Goal: Task Accomplishment & Management: Complete application form

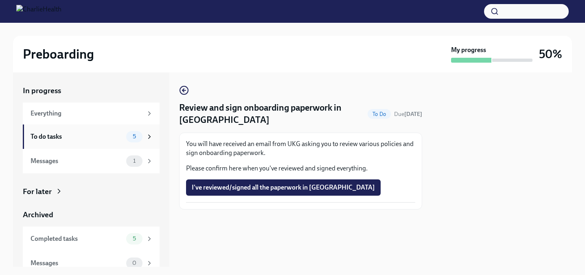
click at [132, 131] on div "5" at bounding box center [134, 136] width 16 height 11
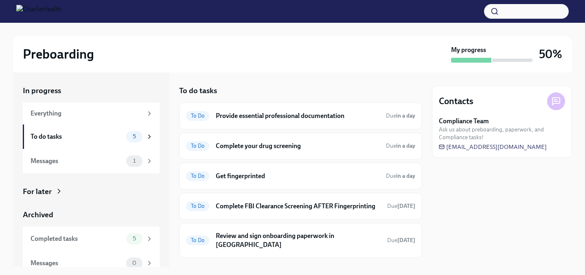
scroll to position [17, 0]
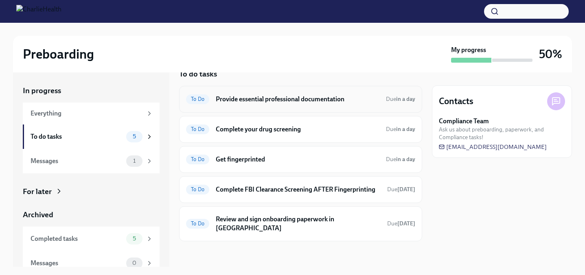
click at [300, 105] on div "To Do Provide essential professional documentation Due in a day" at bounding box center [300, 99] width 229 height 13
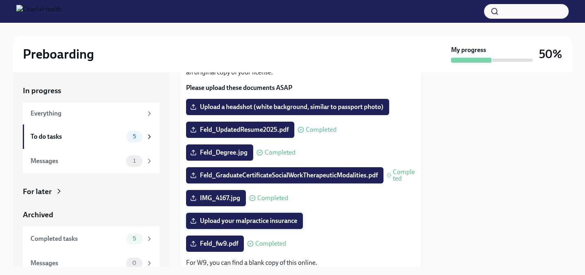
scroll to position [109, 0]
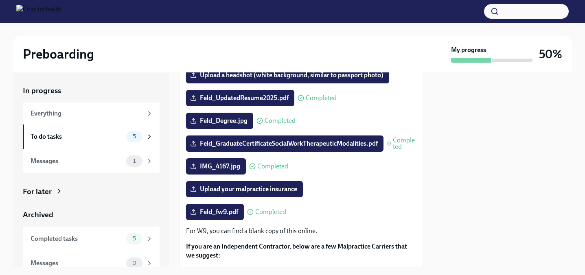
click at [267, 167] on span "Completed" at bounding box center [272, 166] width 31 height 7
click at [224, 168] on span "IMG_4167.jpg" at bounding box center [216, 167] width 48 height 8
click at [0, 0] on input "IMG_4167.jpg" at bounding box center [0, 0] width 0 height 0
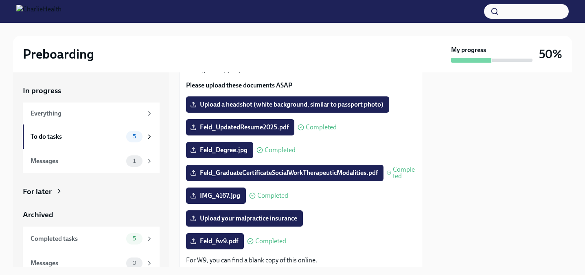
scroll to position [79, 0]
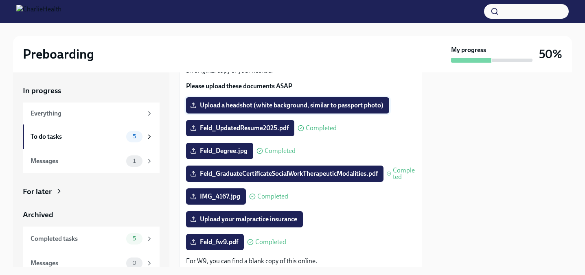
click at [326, 108] on span "Upload a headshot (white background, similar to passport photo)" at bounding box center [288, 105] width 192 height 8
click at [0, 0] on input "Upload a headshot (white background, similar to passport photo)" at bounding box center [0, 0] width 0 height 0
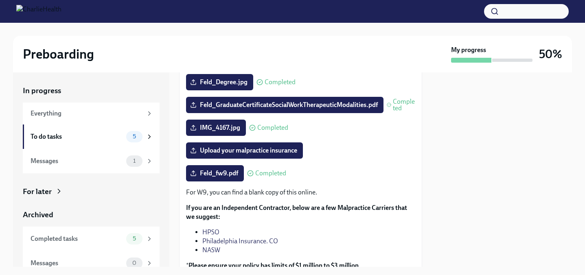
scroll to position [0, 0]
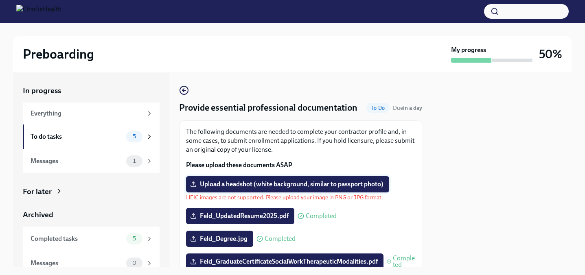
click at [252, 185] on span "Upload a headshot (white background, similar to passport photo)" at bounding box center [288, 184] width 192 height 8
click at [0, 0] on input "Upload a headshot (white background, similar to passport photo)" at bounding box center [0, 0] width 0 height 0
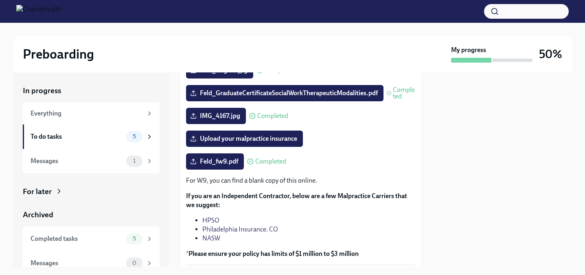
scroll to position [165, 0]
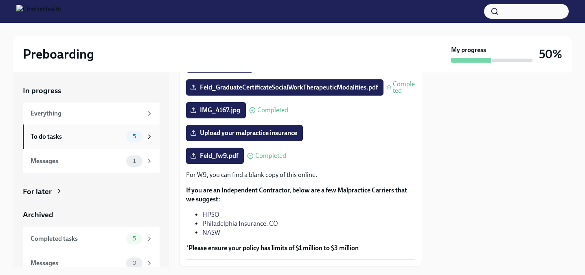
click at [90, 137] on div "To do tasks" at bounding box center [77, 136] width 92 height 9
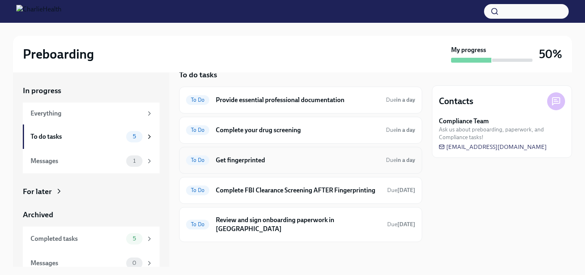
scroll to position [17, 0]
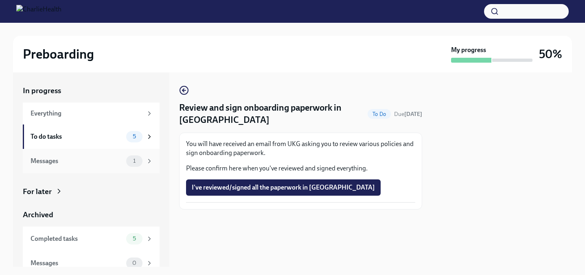
click at [110, 164] on div "Messages" at bounding box center [77, 161] width 92 height 9
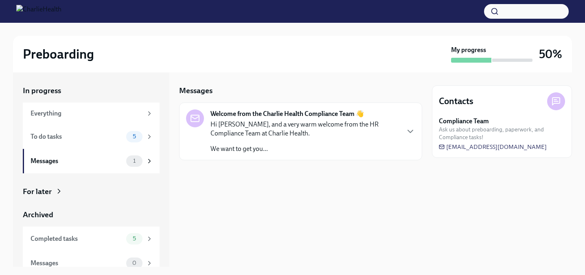
click at [310, 132] on p "Hi [PERSON_NAME], and a very warm welcome from the HR Compliance Team at Charli…" at bounding box center [305, 129] width 189 height 18
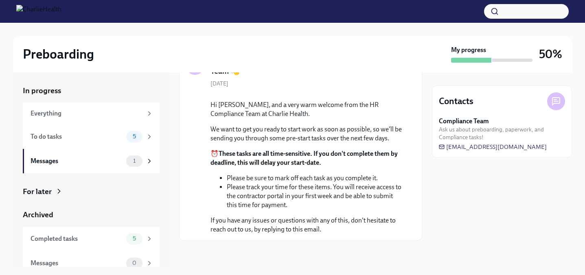
scroll to position [109, 0]
click at [560, 100] on icon at bounding box center [556, 101] width 7 height 7
click at [451, 130] on span "Ask us about preboarding, paperwork, and Compliance tasks!" at bounding box center [502, 133] width 126 height 15
click at [84, 129] on div "To do tasks 5" at bounding box center [91, 137] width 137 height 24
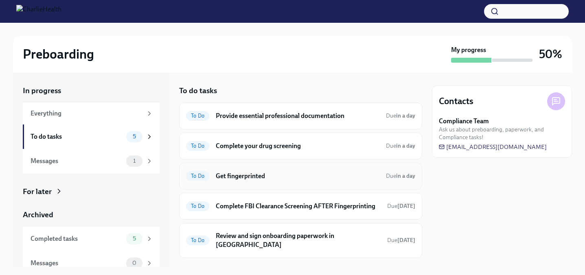
click at [269, 175] on h6 "Get fingerprinted" at bounding box center [298, 176] width 164 height 9
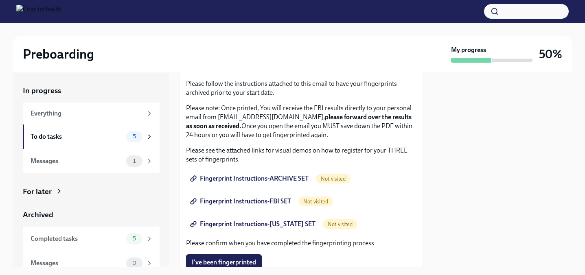
scroll to position [82, 0]
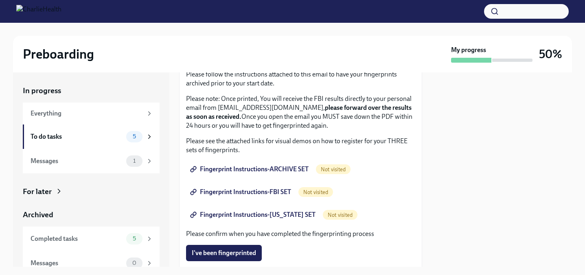
click at [257, 168] on span "Fingerprint Instructions-ARCHIVE SET" at bounding box center [250, 169] width 117 height 8
click at [256, 193] on span "Fingerprint Instructions-FBI SET" at bounding box center [241, 192] width 99 height 8
click at [263, 212] on span "Fingerprint Instructions-FLORIDA SET" at bounding box center [254, 215] width 124 height 8
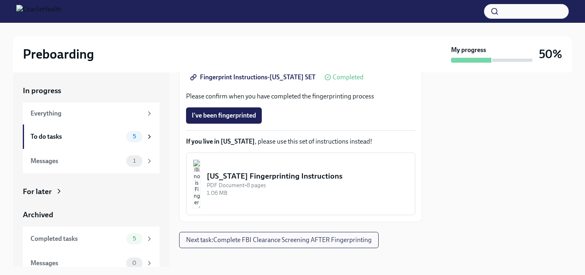
scroll to position [227, 0]
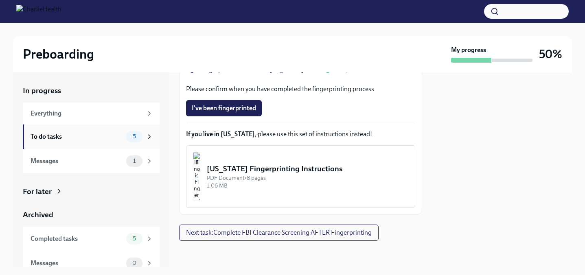
click at [117, 137] on div "To do tasks" at bounding box center [77, 136] width 92 height 9
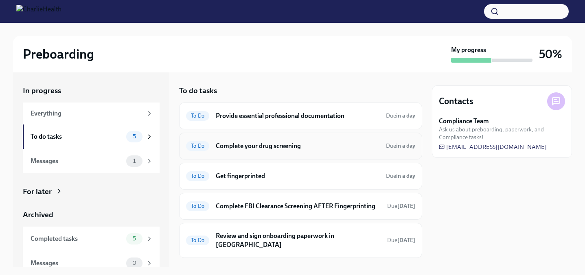
click at [275, 149] on h6 "Complete your drug screening" at bounding box center [298, 146] width 164 height 9
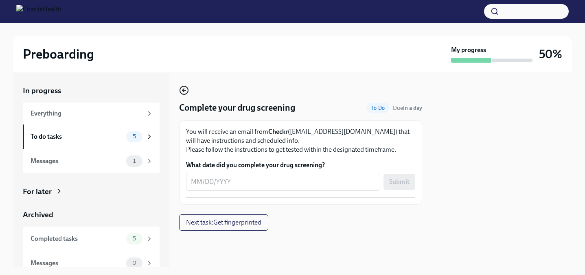
click at [184, 86] on circle "button" at bounding box center [184, 90] width 8 height 8
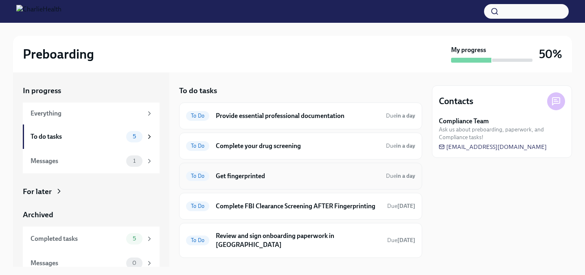
scroll to position [17, 0]
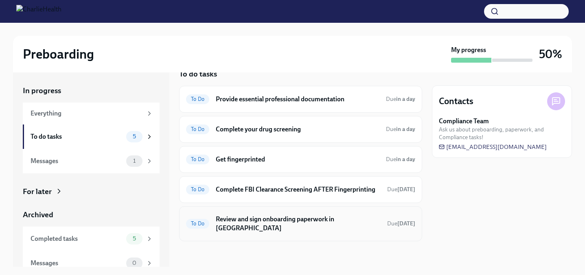
click at [291, 230] on h6 "Review and sign onboarding paperwork in [GEOGRAPHIC_DATA]" at bounding box center [298, 224] width 165 height 18
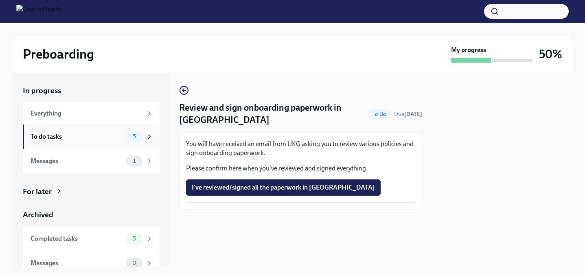
click at [140, 135] on span "5" at bounding box center [134, 137] width 13 height 6
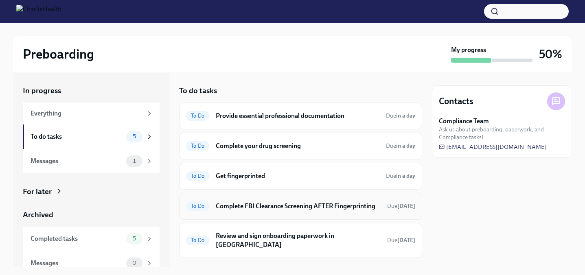
click at [269, 211] on h6 "Complete FBI Clearance Screening AFTER Fingerprinting" at bounding box center [298, 206] width 165 height 9
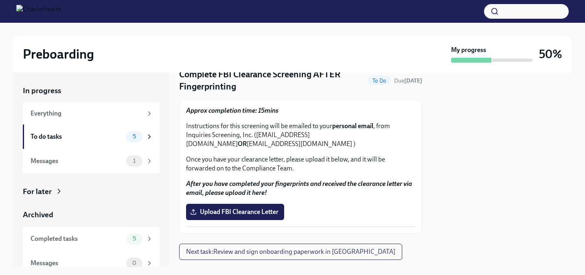
scroll to position [53, 0]
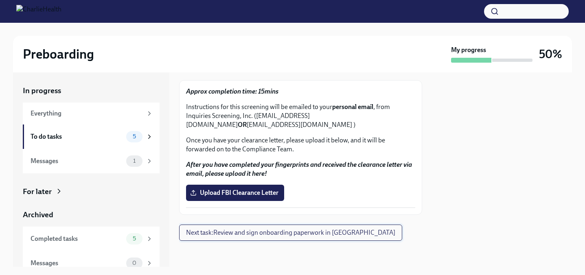
click at [274, 233] on span "Next task : Review and sign onboarding paperwork in UKG" at bounding box center [290, 233] width 209 height 8
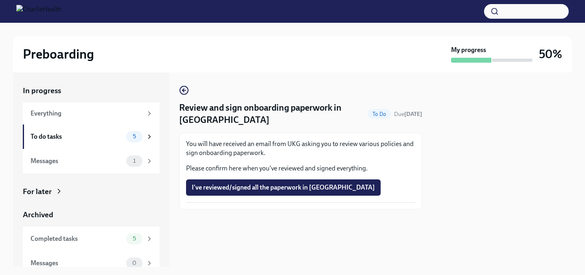
scroll to position [9, 0]
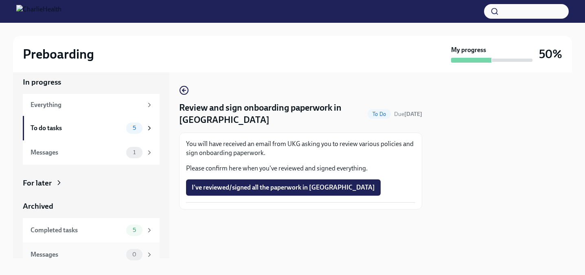
click at [70, 245] on div "Messages 0" at bounding box center [91, 255] width 137 height 24
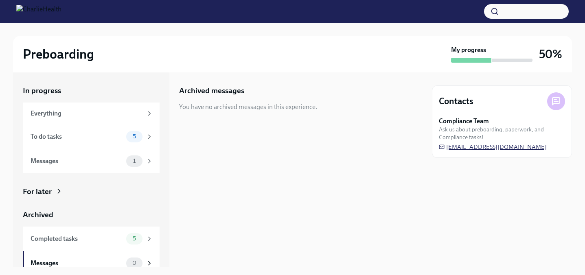
click at [464, 146] on span "[EMAIL_ADDRESS][DOMAIN_NAME]" at bounding box center [493, 147] width 108 height 8
click at [117, 143] on div "To do tasks 5" at bounding box center [91, 137] width 137 height 24
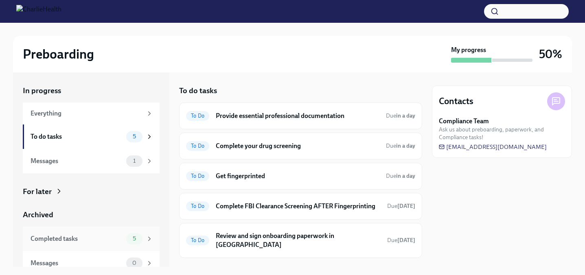
click at [106, 237] on div "Completed tasks" at bounding box center [77, 239] width 92 height 9
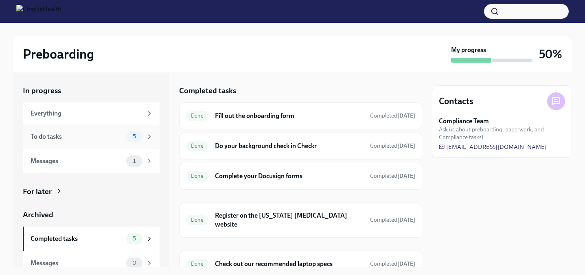
click at [138, 141] on div "5" at bounding box center [134, 136] width 16 height 11
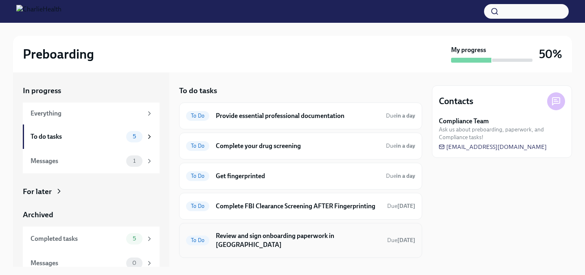
click at [268, 245] on h6 "Review and sign onboarding paperwork in [GEOGRAPHIC_DATA]" at bounding box center [298, 241] width 165 height 18
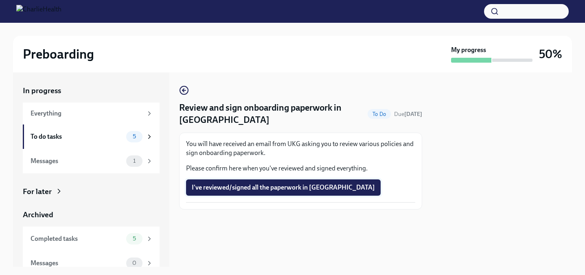
click at [269, 189] on span "I've reviewed/signed all the paperwork in [GEOGRAPHIC_DATA]" at bounding box center [283, 188] width 183 height 8
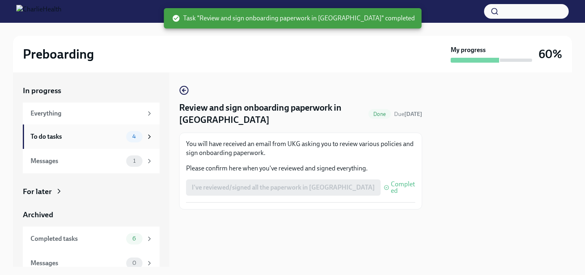
click at [113, 142] on div "To do tasks 4" at bounding box center [92, 136] width 123 height 11
